Goal: Check status: Check status

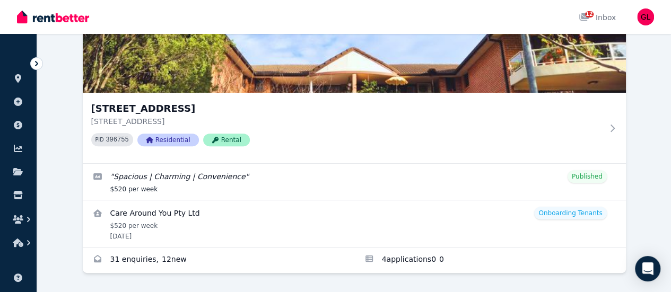
scroll to position [151, 0]
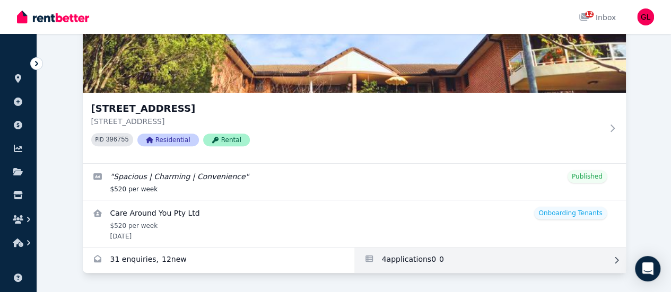
click at [354, 248] on link "Applications for 13/52-56 Manchester St, Merrylands" at bounding box center [490, 260] width 272 height 25
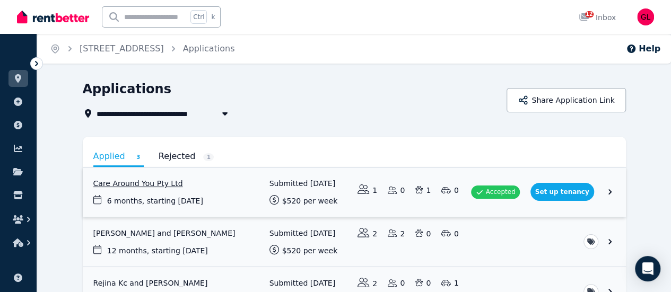
click at [626, 191] on link "View application: Care Around You Pty Ltd" at bounding box center [354, 192] width 543 height 49
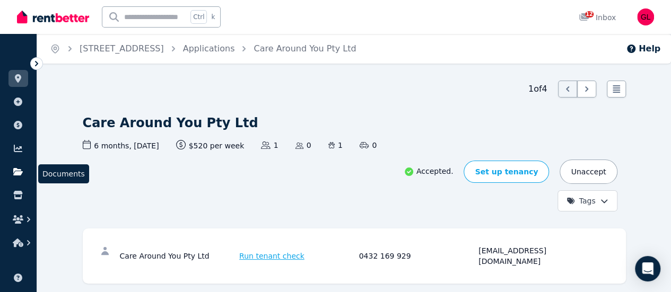
click at [16, 175] on icon at bounding box center [18, 171] width 10 height 7
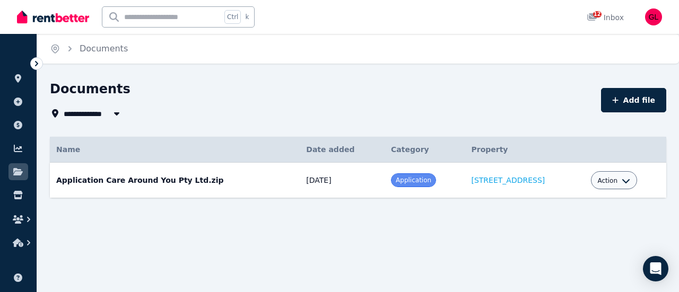
click at [620, 181] on button "Action" at bounding box center [613, 181] width 33 height 8
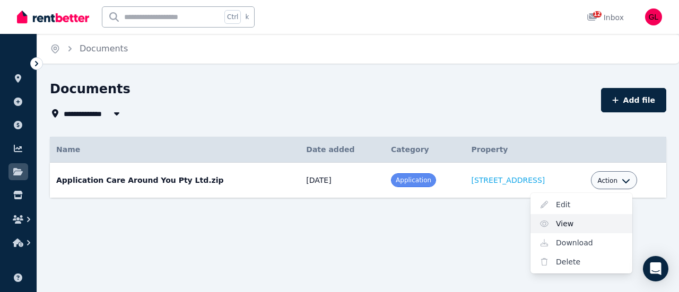
click at [570, 224] on link "View" at bounding box center [581, 223] width 102 height 19
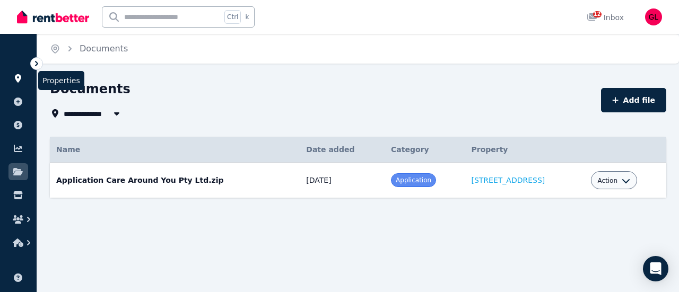
click at [18, 81] on icon at bounding box center [18, 78] width 6 height 8
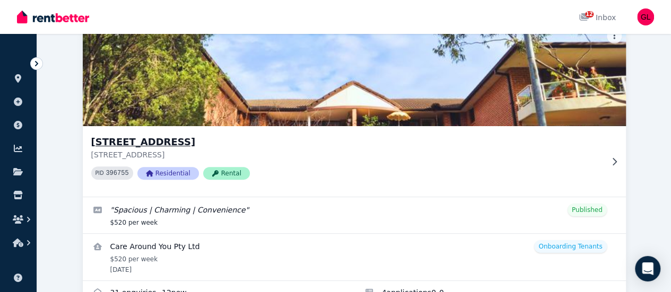
scroll to position [153, 0]
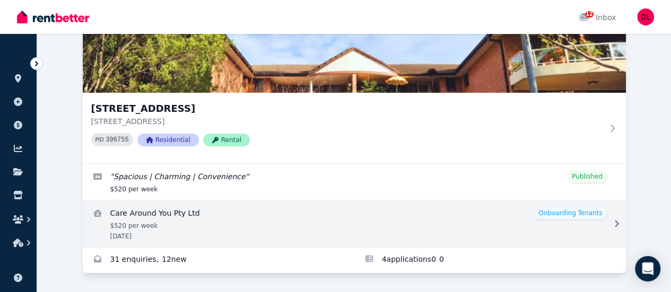
click at [208, 204] on link "View details for Care Around You Pty Ltd" at bounding box center [354, 224] width 543 height 47
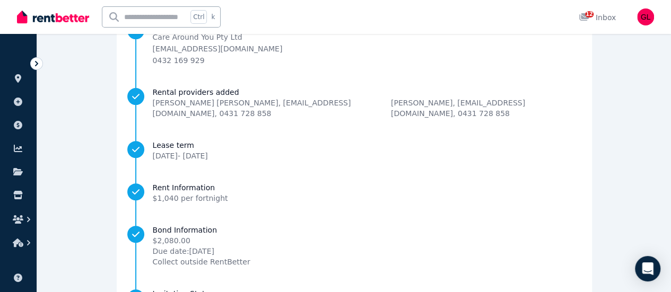
scroll to position [206, 0]
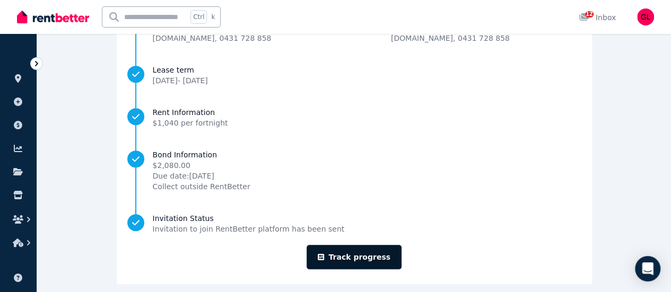
click at [349, 249] on link "Track progress" at bounding box center [354, 257] width 95 height 24
